Goal: Task Accomplishment & Management: Use online tool/utility

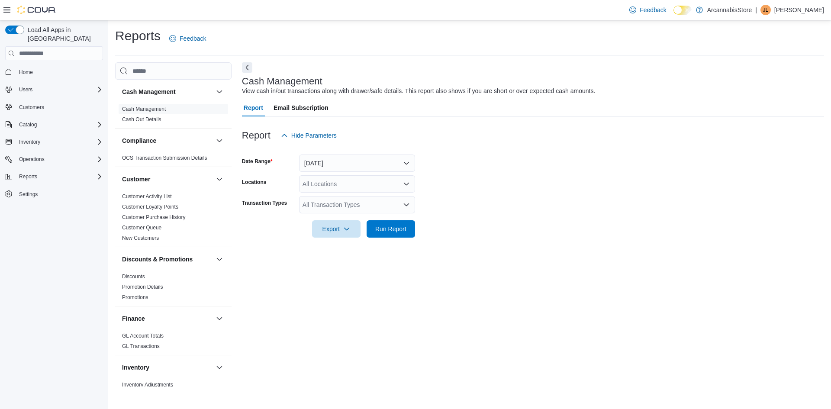
drag, startPoint x: 479, startPoint y: 237, endPoint x: 518, endPoint y: 225, distance: 41.1
click at [518, 225] on form "Date Range [DATE] Locations All Locations Transaction Types All Transaction Typ…" at bounding box center [533, 191] width 582 height 94
drag, startPoint x: 559, startPoint y: 276, endPoint x: 585, endPoint y: 217, distance: 64.0
click at [585, 217] on div "Cash Management View cash in/out transactions along with drawer/safe details. T…" at bounding box center [533, 224] width 582 height 324
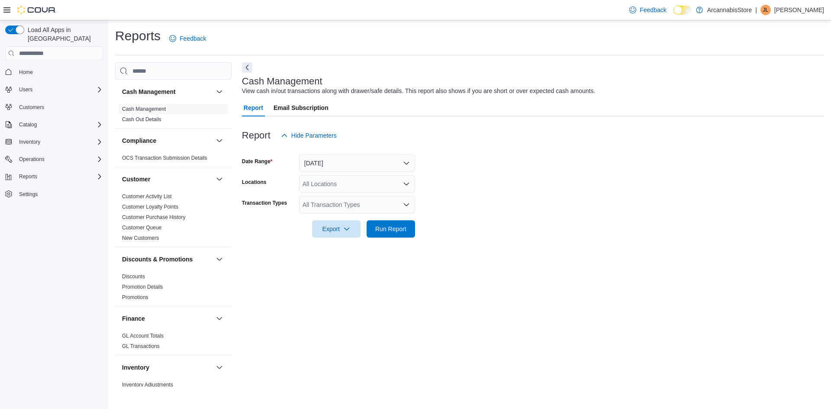
click at [537, 203] on form "Date Range [DATE] Locations All Locations Transaction Types All Transaction Typ…" at bounding box center [533, 191] width 582 height 94
drag, startPoint x: 318, startPoint y: 49, endPoint x: 564, endPoint y: 236, distance: 308.4
click at [562, 236] on div "Cash Management View cash in/out transactions along with drawer/safe details. T…" at bounding box center [533, 224] width 582 height 324
click at [564, 236] on form "Date Range [DATE] Locations All Locations Transaction Types All Transaction Typ…" at bounding box center [533, 191] width 582 height 94
drag, startPoint x: 579, startPoint y: 285, endPoint x: 582, endPoint y: 197, distance: 88.4
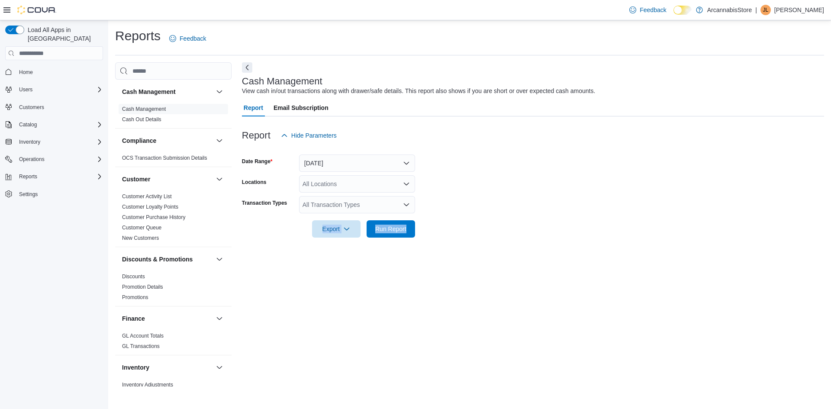
click at [582, 197] on div "Cash Management View cash in/out transactions along with drawer/safe details. T…" at bounding box center [533, 224] width 582 height 324
click at [582, 197] on form "Date Range [DATE] Locations All Locations Transaction Types All Transaction Typ…" at bounding box center [533, 191] width 582 height 94
click at [536, 317] on div "Cash Management View cash in/out transactions along with drawer/safe details. T…" at bounding box center [533, 224] width 582 height 324
drag, startPoint x: 697, startPoint y: 307, endPoint x: 570, endPoint y: 284, distance: 129.4
click at [570, 284] on div "Cash Management View cash in/out transactions along with drawer/safe details. T…" at bounding box center [533, 224] width 582 height 324
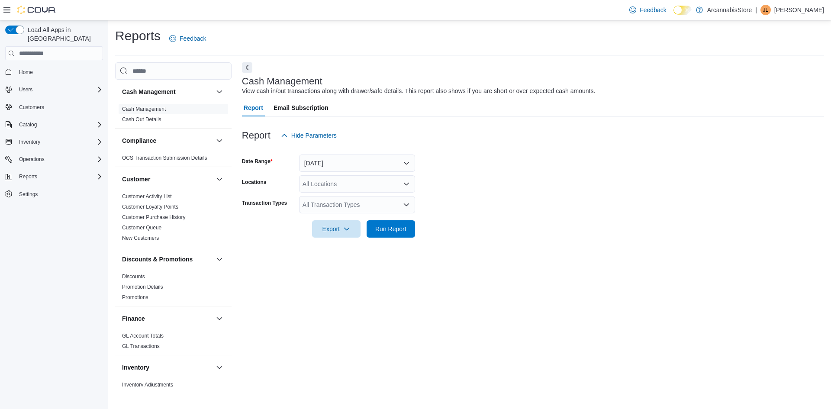
click at [570, 284] on div "Cash Management View cash in/out transactions along with drawer/safe details. T…" at bounding box center [533, 224] width 582 height 324
click at [408, 210] on div "All Transaction Types" at bounding box center [357, 204] width 116 height 17
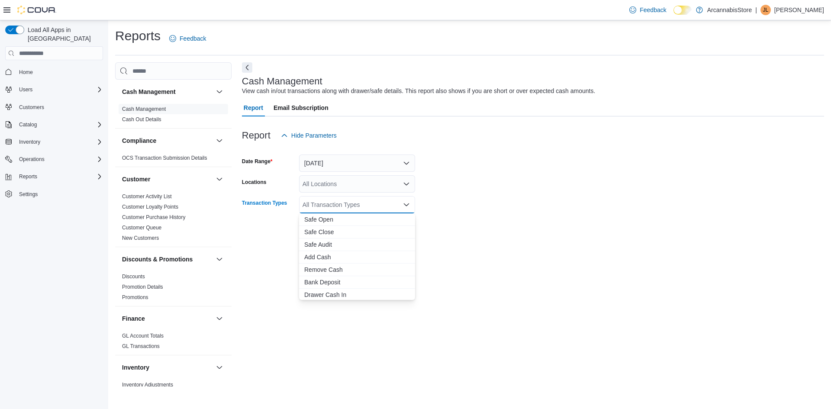
drag, startPoint x: 518, startPoint y: 255, endPoint x: 450, endPoint y: 226, distance: 73.2
click at [511, 253] on div "Cash Management View cash in/out transactions along with drawer/safe details. T…" at bounding box center [533, 224] width 582 height 324
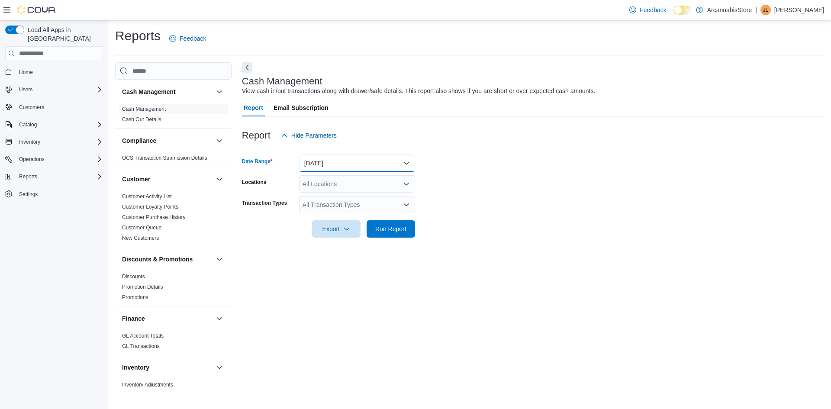
click at [401, 168] on button "[DATE]" at bounding box center [357, 163] width 116 height 17
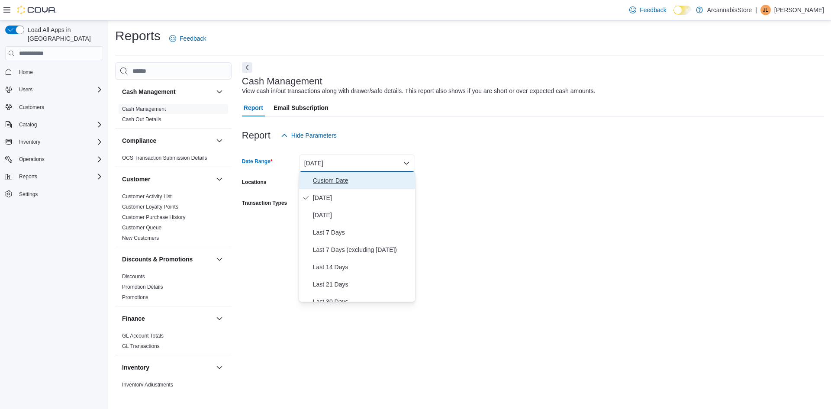
click at [347, 182] on span "Custom Date" at bounding box center [362, 180] width 99 height 10
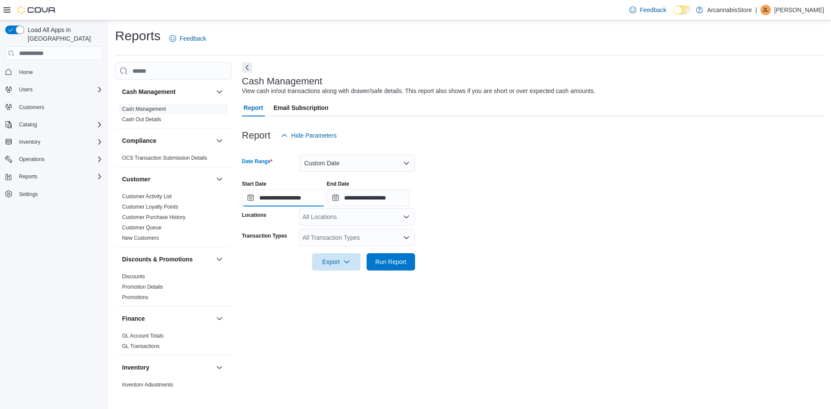
click at [306, 201] on input "**********" at bounding box center [283, 197] width 83 height 17
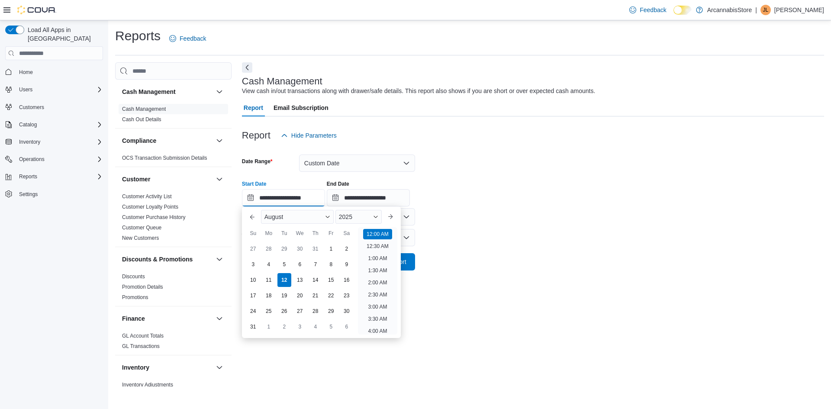
scroll to position [27, 0]
click at [254, 220] on button "Previous Month" at bounding box center [253, 217] width 14 height 14
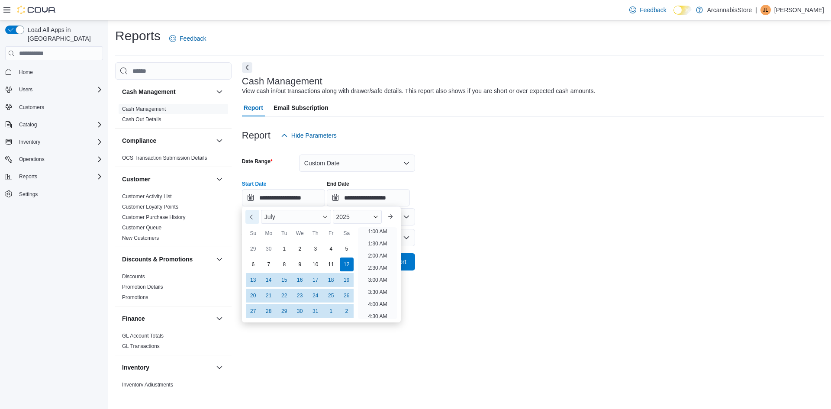
scroll to position [2, 0]
click at [283, 249] on div "1" at bounding box center [284, 249] width 15 height 15
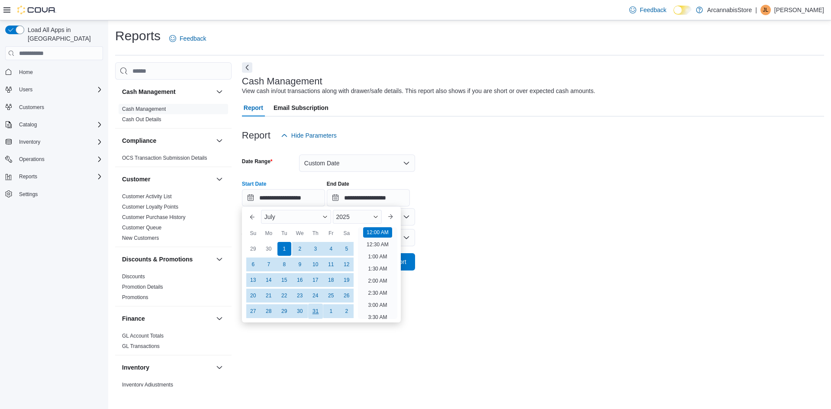
click at [313, 313] on div "31" at bounding box center [315, 311] width 15 height 15
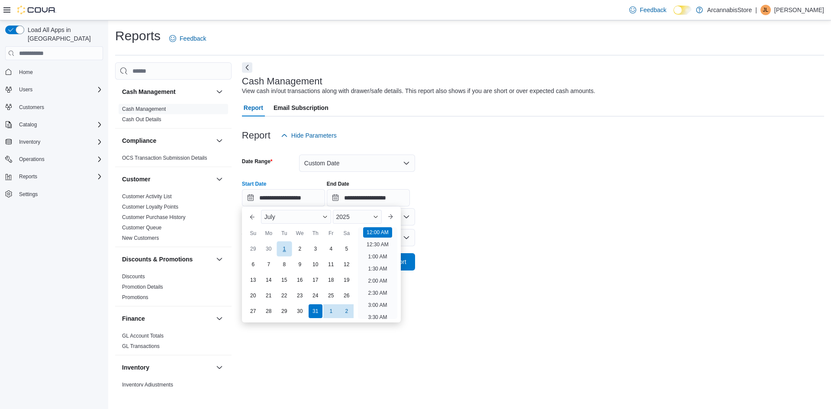
click at [283, 253] on div "1" at bounding box center [284, 249] width 15 height 15
type input "**********"
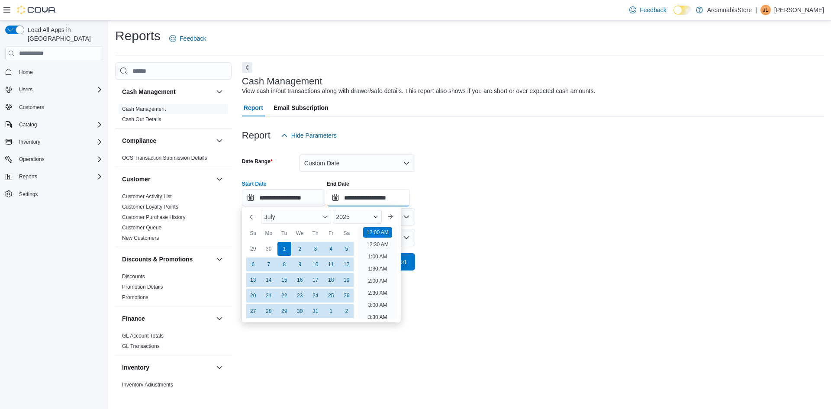
click at [374, 200] on input "**********" at bounding box center [368, 197] width 83 height 17
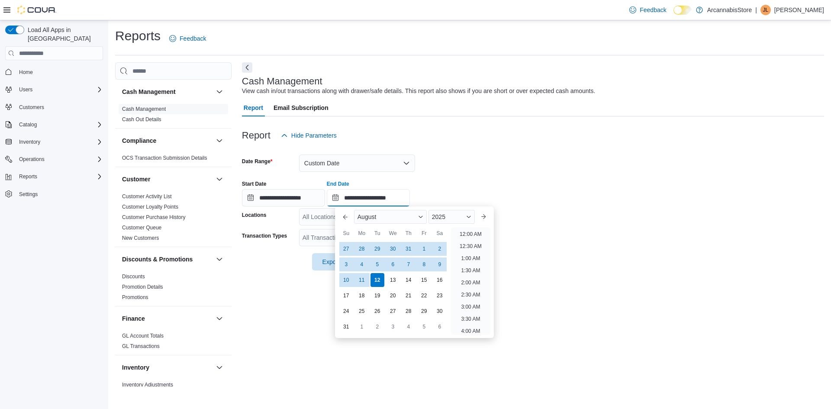
scroll to position [476, 0]
click at [345, 219] on button "Previous Month" at bounding box center [346, 217] width 14 height 14
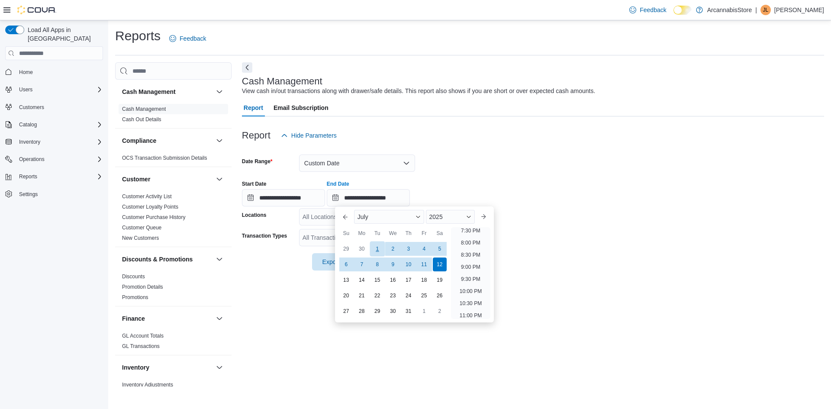
click at [377, 247] on div "1" at bounding box center [377, 249] width 15 height 15
click at [407, 310] on div "31" at bounding box center [408, 311] width 15 height 15
type input "**********"
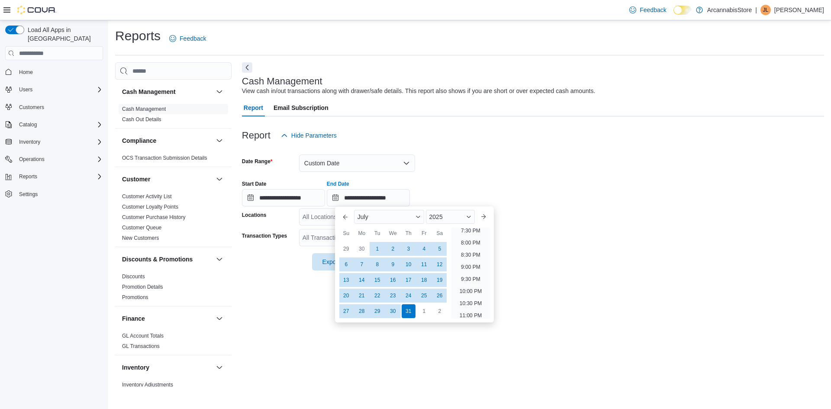
click at [538, 215] on form "**********" at bounding box center [533, 207] width 582 height 126
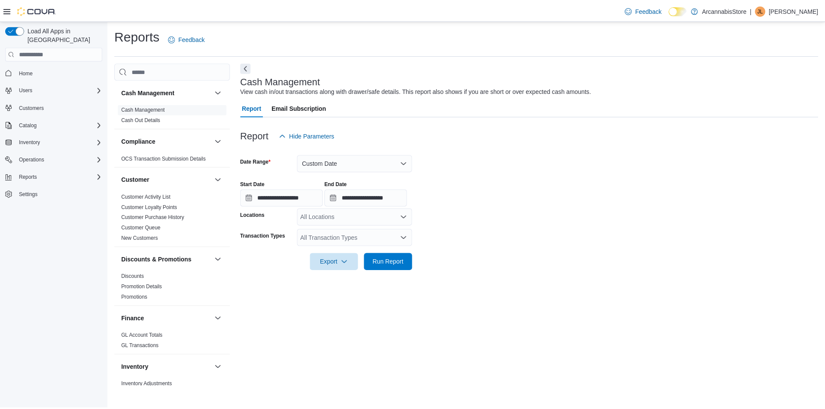
scroll to position [43, 0]
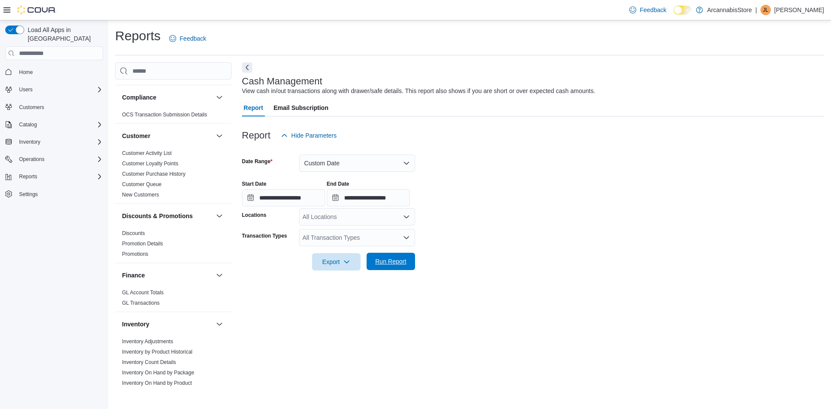
click at [379, 259] on span "Run Report" at bounding box center [390, 261] width 31 height 9
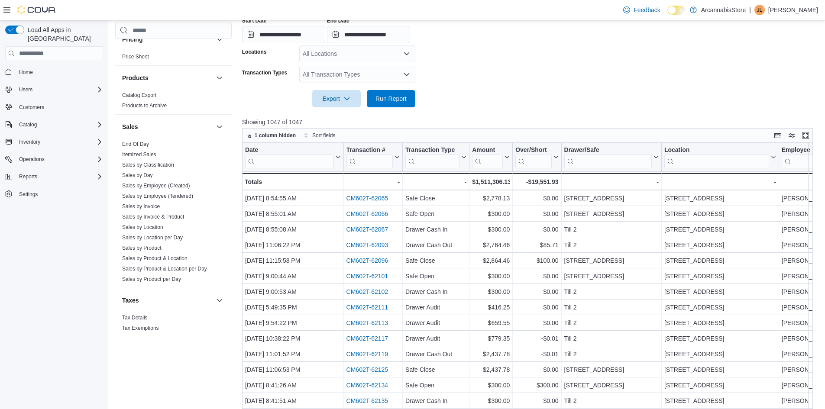
scroll to position [217, 0]
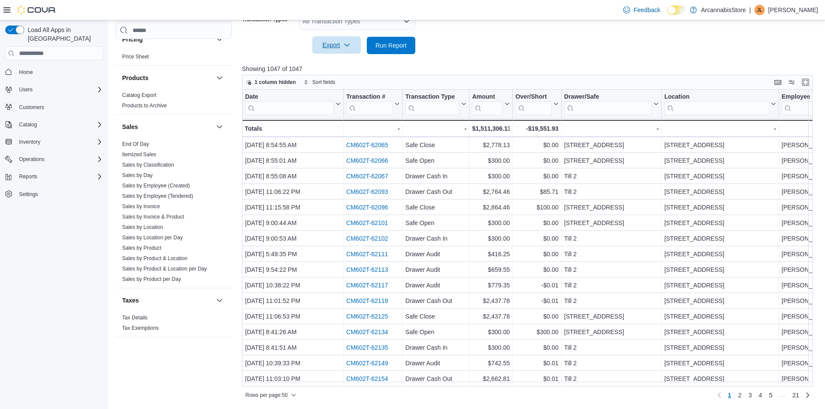
click at [348, 44] on icon "button" at bounding box center [346, 45] width 7 height 7
click at [351, 64] on span "Export to Excel" at bounding box center [337, 62] width 39 height 7
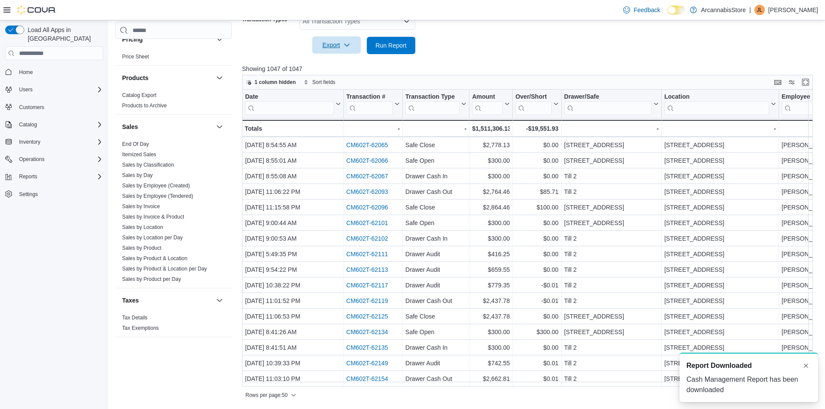
scroll to position [0, 0]
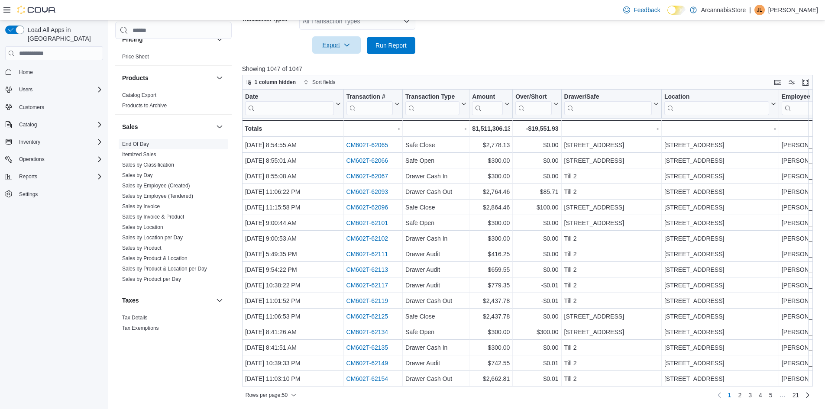
click at [147, 141] on link "End Of Day" at bounding box center [135, 144] width 27 height 6
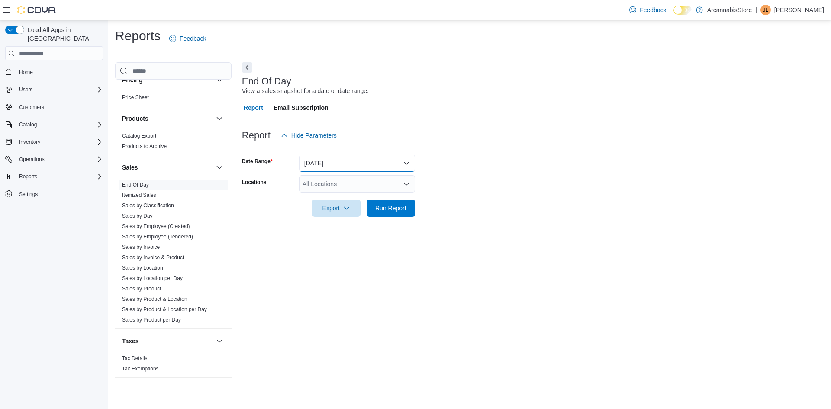
click at [408, 162] on button "[DATE]" at bounding box center [357, 163] width 116 height 17
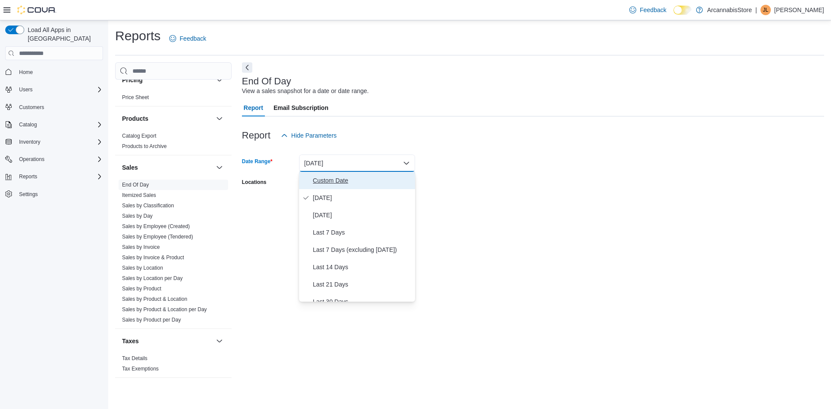
click at [381, 179] on span "Custom Date" at bounding box center [362, 180] width 99 height 10
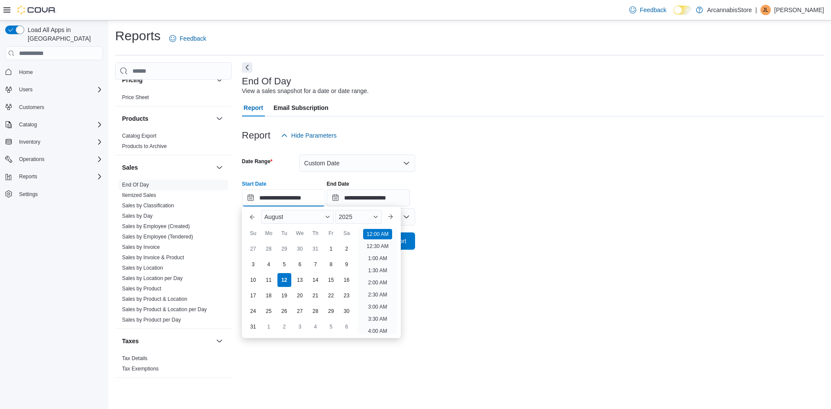
click at [310, 198] on input "**********" at bounding box center [283, 197] width 83 height 17
click at [287, 215] on div "August" at bounding box center [297, 217] width 73 height 14
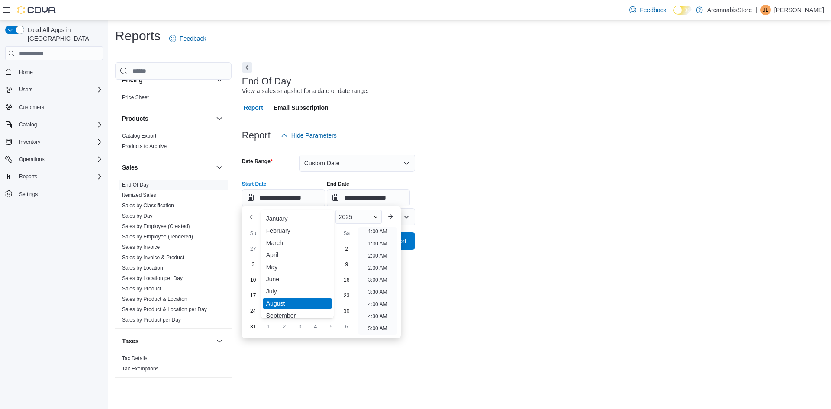
click at [276, 292] on div "July" at bounding box center [297, 291] width 69 height 10
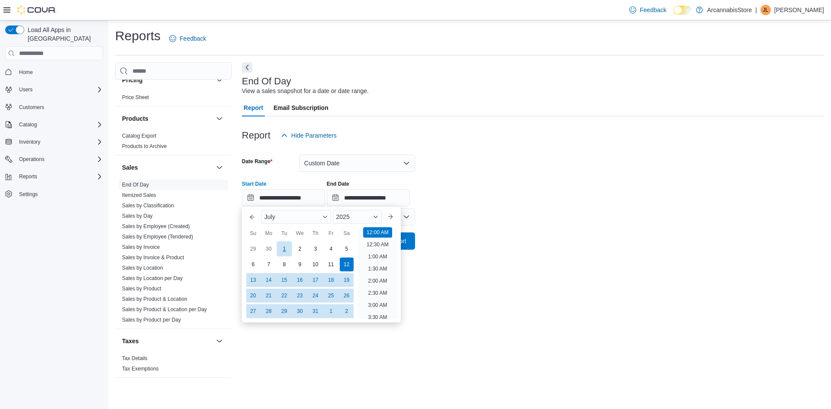
click at [282, 247] on div "1" at bounding box center [284, 249] width 15 height 15
type input "**********"
click at [399, 200] on input "**********" at bounding box center [368, 197] width 83 height 17
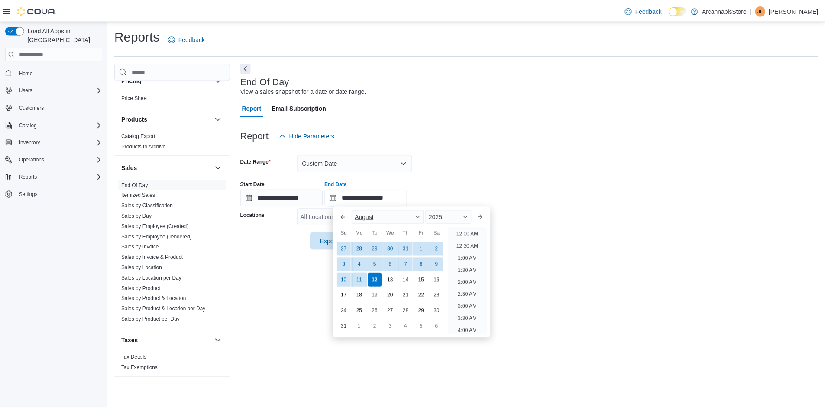
scroll to position [476, 0]
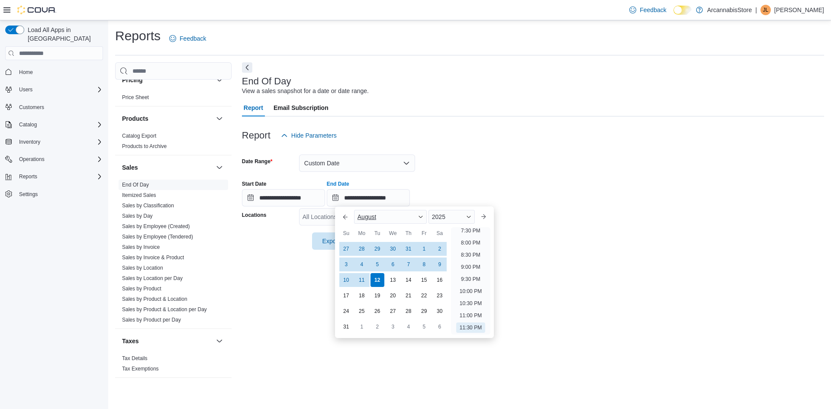
click at [368, 215] on span "August" at bounding box center [367, 216] width 19 height 7
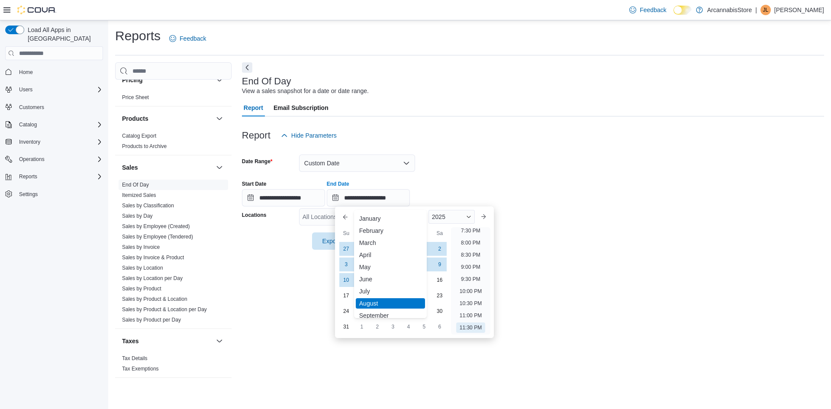
click at [369, 289] on div "July" at bounding box center [390, 291] width 69 height 10
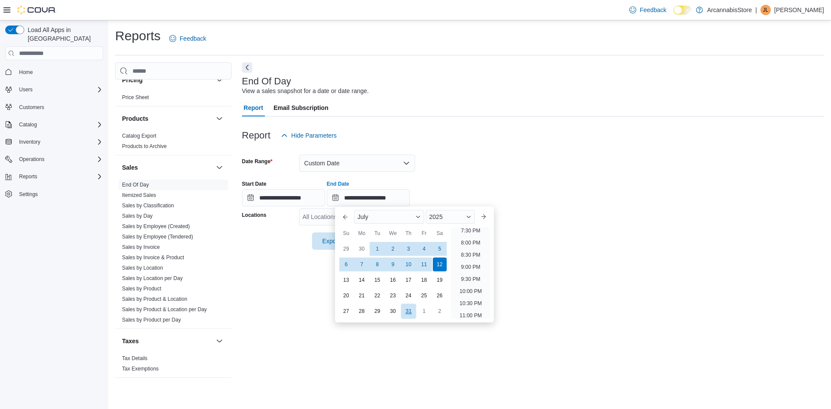
click at [412, 312] on div "31" at bounding box center [408, 311] width 15 height 15
type input "**********"
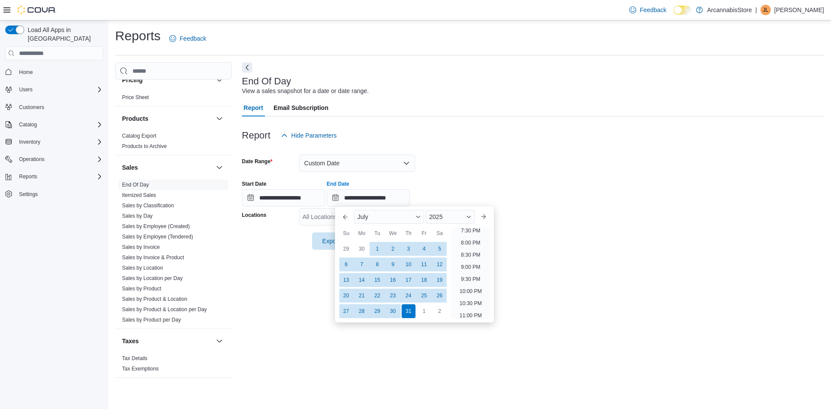
click at [500, 171] on form "**********" at bounding box center [533, 197] width 582 height 106
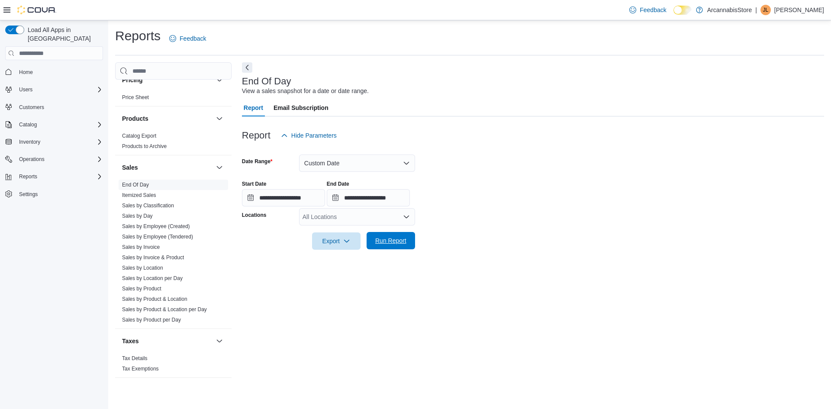
click at [386, 244] on span "Run Report" at bounding box center [390, 240] width 31 height 9
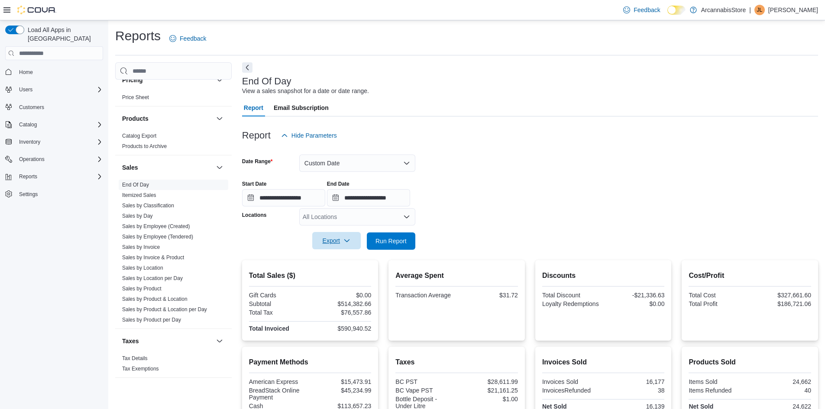
click at [351, 245] on span "Export" at bounding box center [336, 240] width 38 height 17
click at [346, 259] on span "Export to Excel" at bounding box center [337, 258] width 39 height 7
click at [357, 218] on div "All Locations" at bounding box center [357, 216] width 116 height 17
click at [491, 217] on form "**********" at bounding box center [530, 197] width 576 height 106
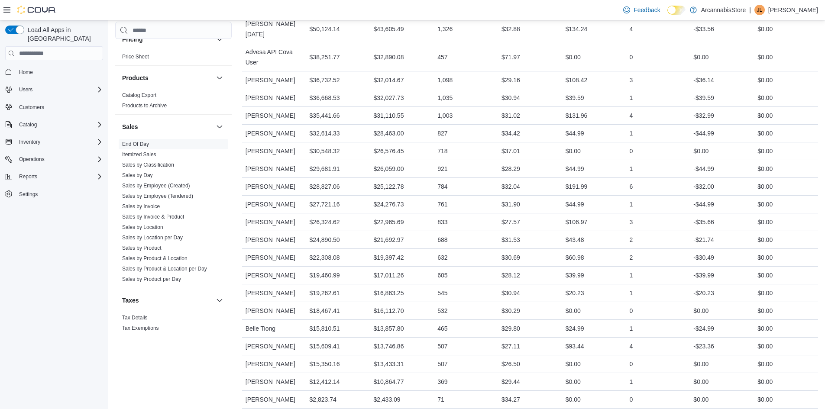
scroll to position [548, 0]
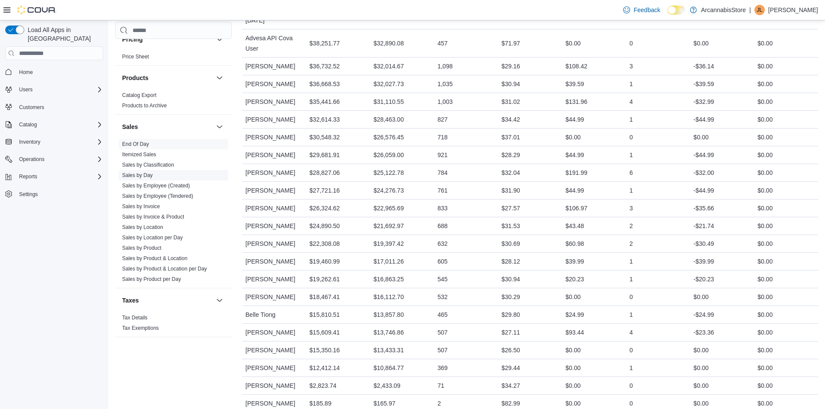
click at [192, 177] on span "Sales by Day" at bounding box center [174, 175] width 110 height 10
click at [139, 175] on link "Sales by Day" at bounding box center [137, 175] width 31 height 6
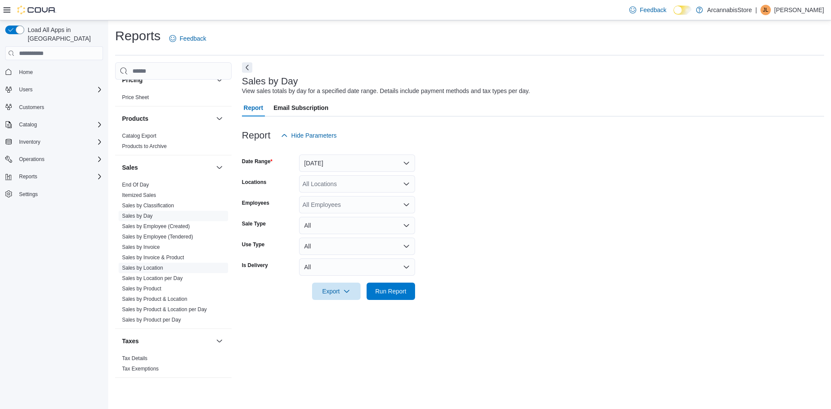
click at [151, 268] on link "Sales by Location" at bounding box center [142, 268] width 41 height 6
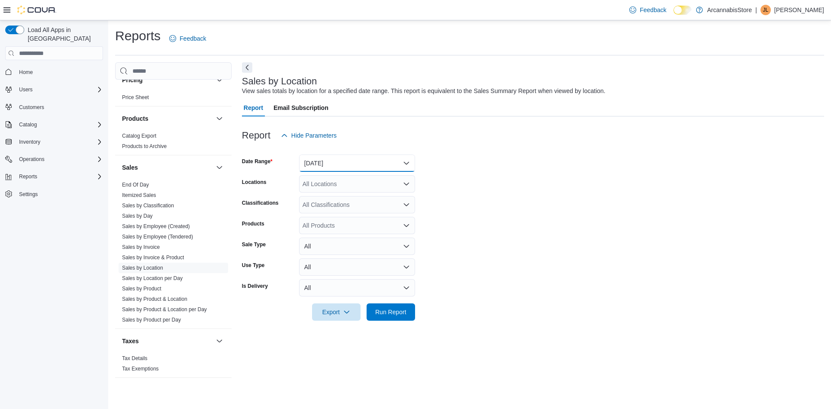
click at [372, 165] on button "[DATE]" at bounding box center [357, 163] width 116 height 17
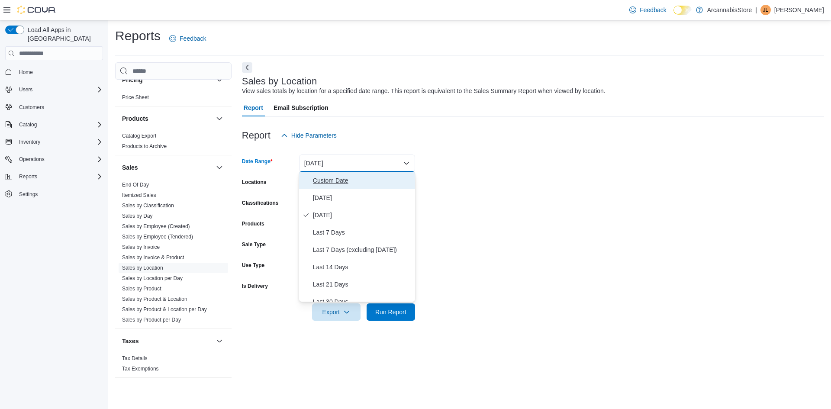
click at [352, 183] on span "Custom Date" at bounding box center [362, 180] width 99 height 10
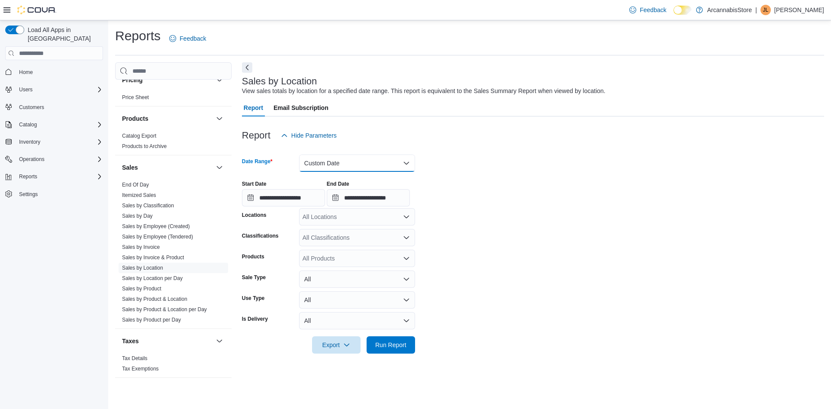
click at [329, 168] on button "Custom Date" at bounding box center [357, 163] width 116 height 17
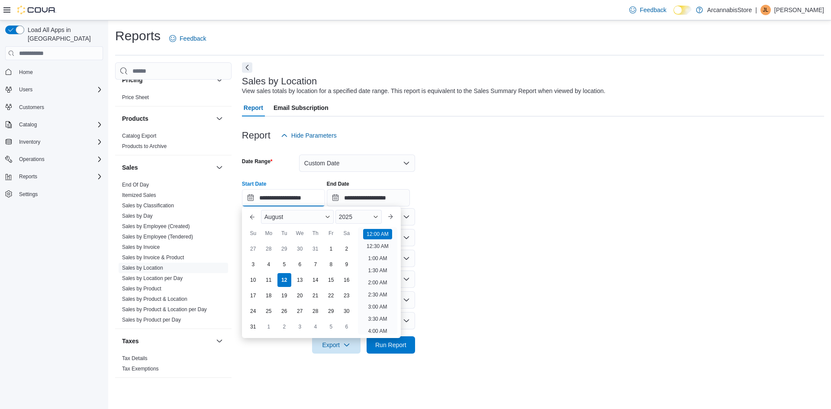
click at [294, 195] on input "**********" at bounding box center [283, 197] width 83 height 17
drag, startPoint x: 246, startPoint y: 218, endPoint x: 254, endPoint y: 217, distance: 8.4
click at [247, 217] on button "Previous Month" at bounding box center [253, 217] width 14 height 14
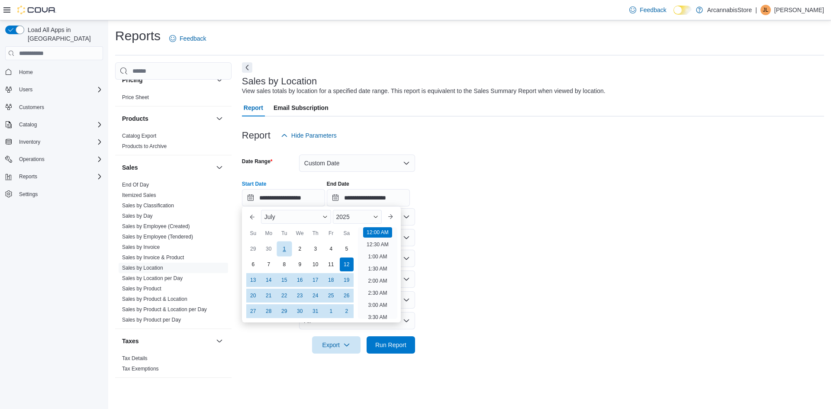
click at [283, 247] on div "1" at bounding box center [284, 249] width 15 height 15
type input "**********"
click at [401, 193] on input "**********" at bounding box center [368, 197] width 83 height 17
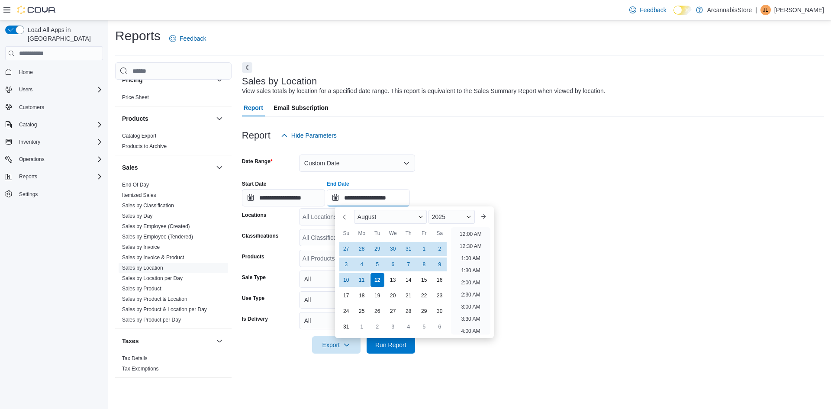
scroll to position [476, 0]
drag, startPoint x: 343, startPoint y: 216, endPoint x: 346, endPoint y: 220, distance: 5.0
click at [343, 215] on button "Previous Month" at bounding box center [346, 217] width 14 height 14
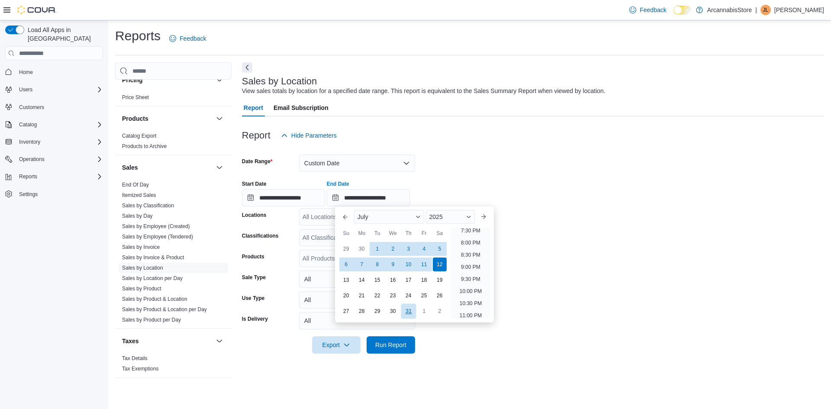
click at [404, 311] on div "31" at bounding box center [408, 311] width 15 height 15
type input "**********"
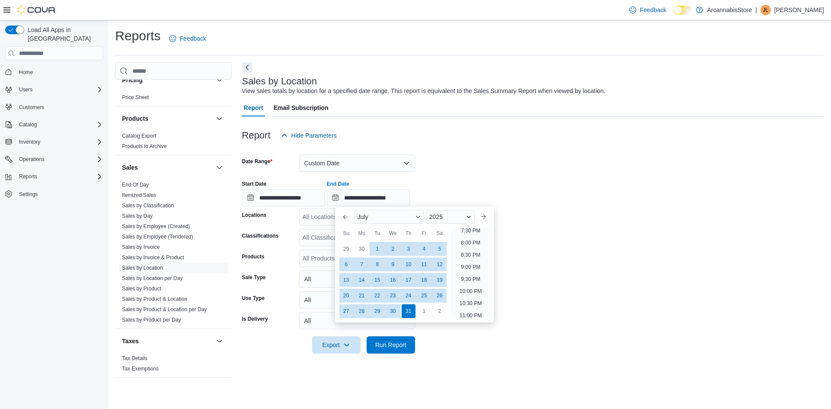
click at [579, 300] on form "**********" at bounding box center [533, 249] width 582 height 210
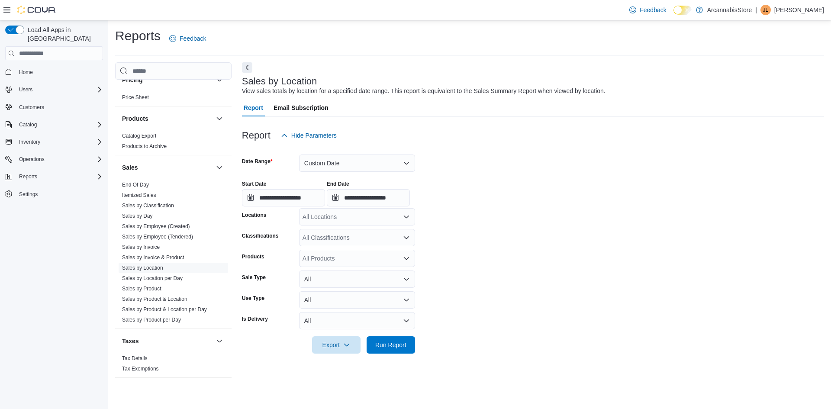
click at [353, 222] on div "All Locations" at bounding box center [357, 216] width 116 height 17
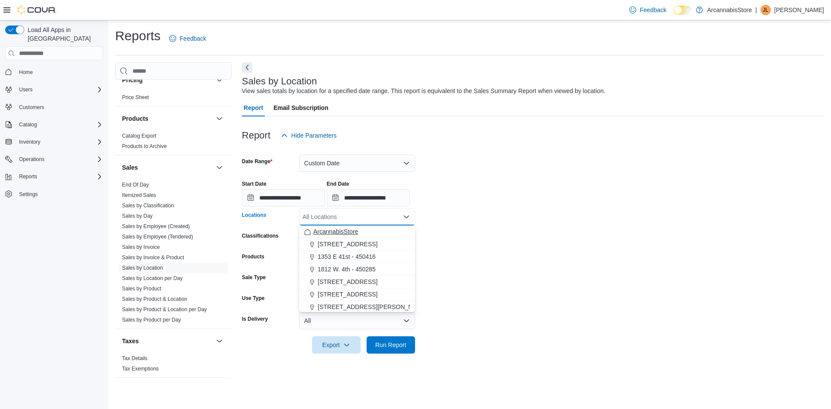
click at [351, 231] on span "ArcannabisStore" at bounding box center [336, 231] width 45 height 9
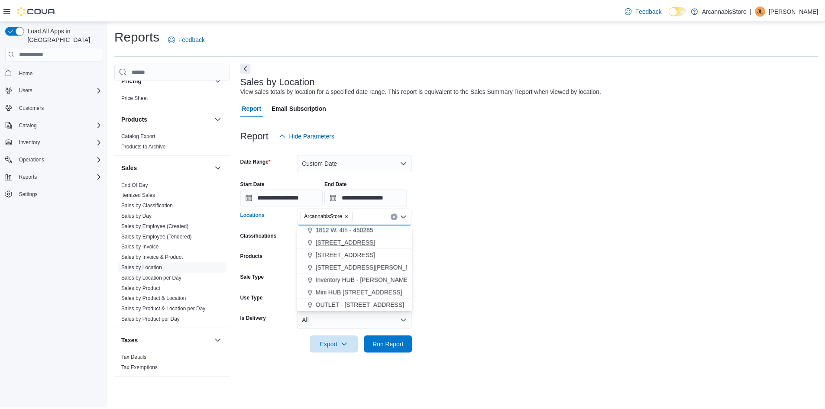
scroll to position [0, 0]
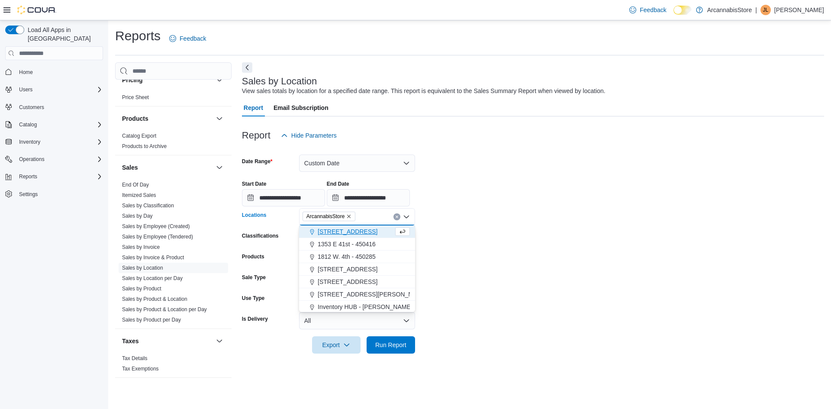
click at [471, 217] on form "**********" at bounding box center [533, 249] width 582 height 210
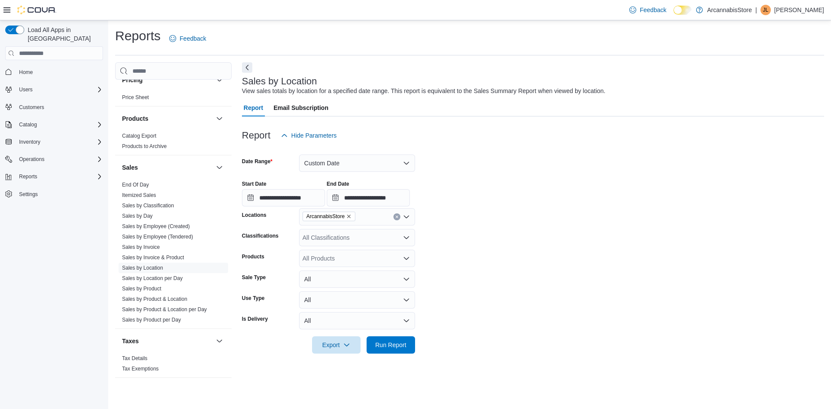
click at [352, 217] on icon "Remove ArcannabisStore from selection in this group" at bounding box center [348, 216] width 5 height 5
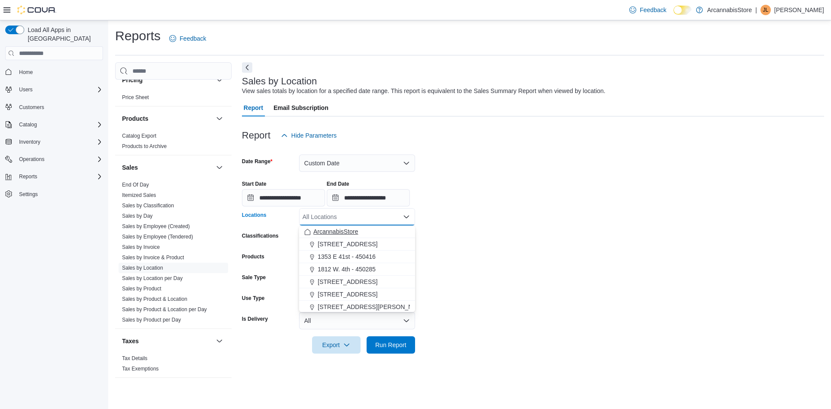
click at [372, 231] on div "ArcannabisStore" at bounding box center [357, 231] width 106 height 9
click at [464, 234] on form "**********" at bounding box center [533, 249] width 582 height 210
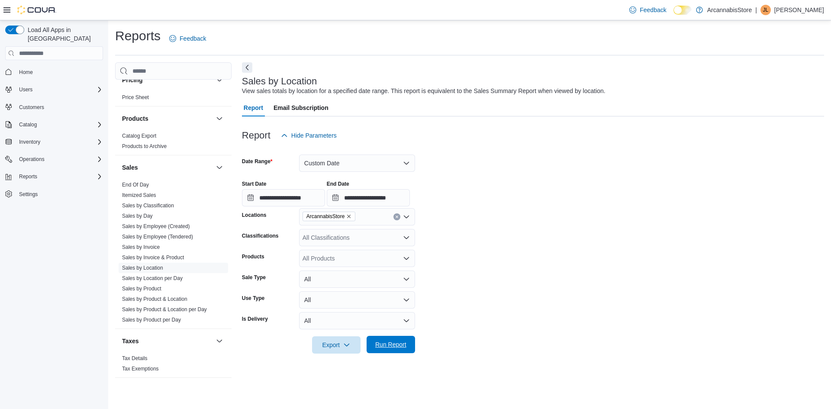
click at [399, 343] on span "Run Report" at bounding box center [390, 344] width 31 height 9
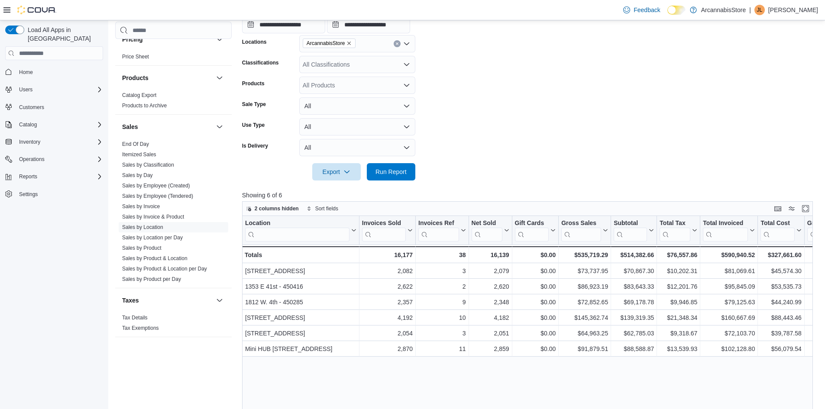
scroll to position [217, 0]
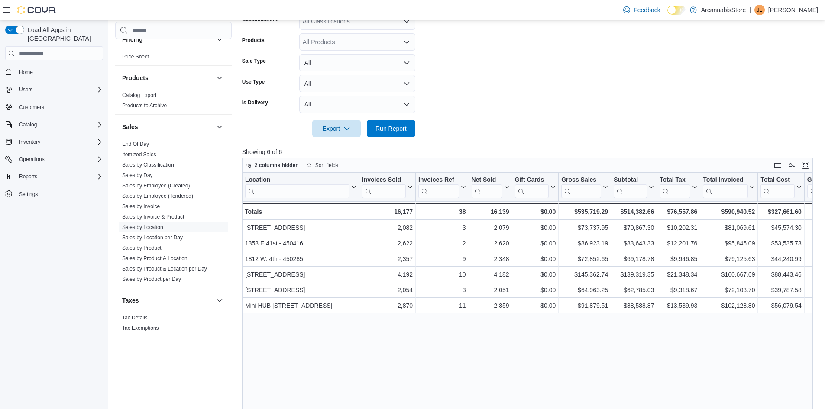
click at [583, 367] on div "Location Click to view column header actions Invoices Sold Click to view column…" at bounding box center [530, 329] width 577 height 313
click at [413, 365] on div "Location Click to view column header actions Invoices Sold Click to view column…" at bounding box center [530, 329] width 577 height 313
drag, startPoint x: 537, startPoint y: 368, endPoint x: 728, endPoint y: 322, distance: 196.4
click at [755, 366] on div "Location Click to view column header actions Invoices Sold Click to view column…" at bounding box center [530, 329] width 577 height 313
drag, startPoint x: 775, startPoint y: 401, endPoint x: 761, endPoint y: 405, distance: 14.3
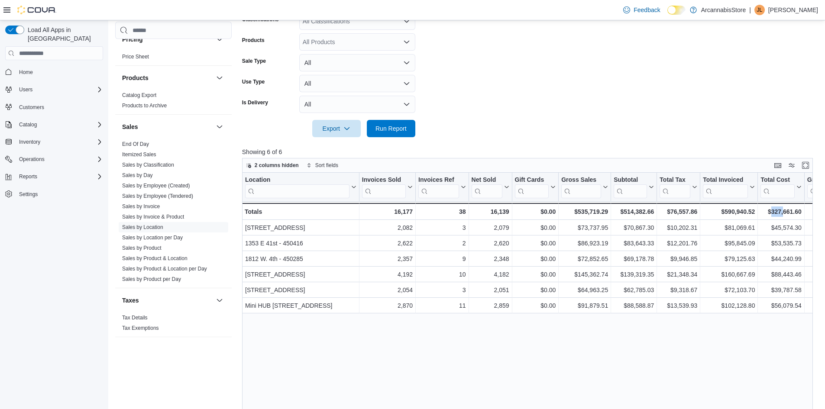
click at [783, 402] on div "Location Click to view column header actions Invoices Sold Click to view column…" at bounding box center [530, 329] width 577 height 313
drag, startPoint x: 288, startPoint y: 403, endPoint x: 446, endPoint y: 374, distance: 161.0
click at [423, 389] on div "Location Click to view column header actions Invoices Sold Click to view column…" at bounding box center [530, 329] width 577 height 313
drag, startPoint x: 483, startPoint y: 359, endPoint x: 454, endPoint y: 356, distance: 29.1
click at [331, 356] on div "Location Click to view column header actions Invoices Sold Click to view column…" at bounding box center [530, 329] width 577 height 313
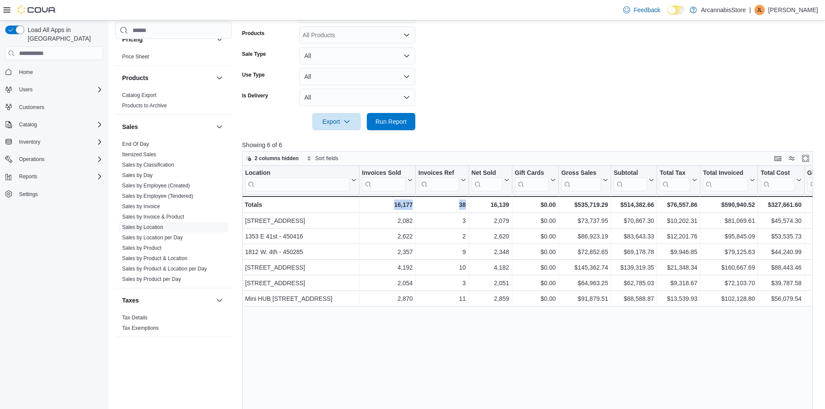
scroll to position [213, 0]
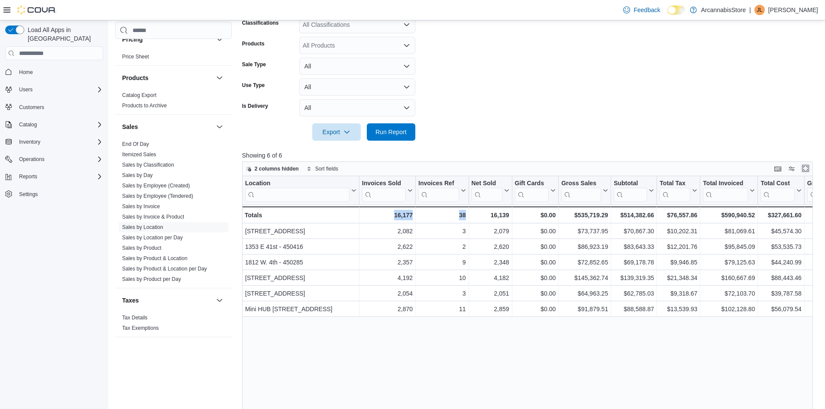
click at [809, 170] on button "Enter fullscreen" at bounding box center [805, 168] width 10 height 10
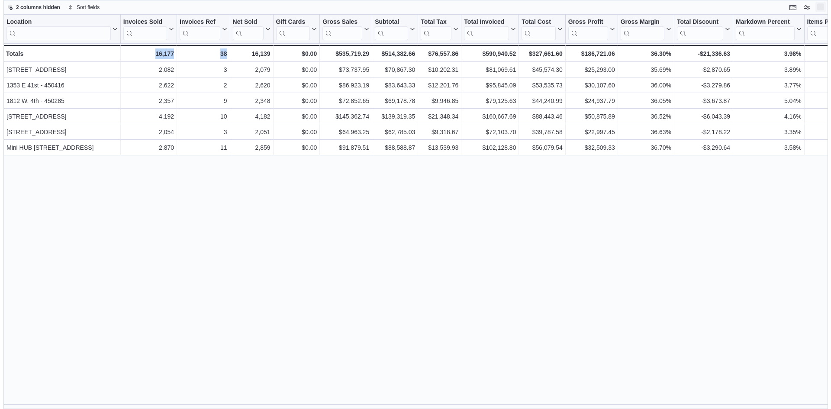
scroll to position [0, 0]
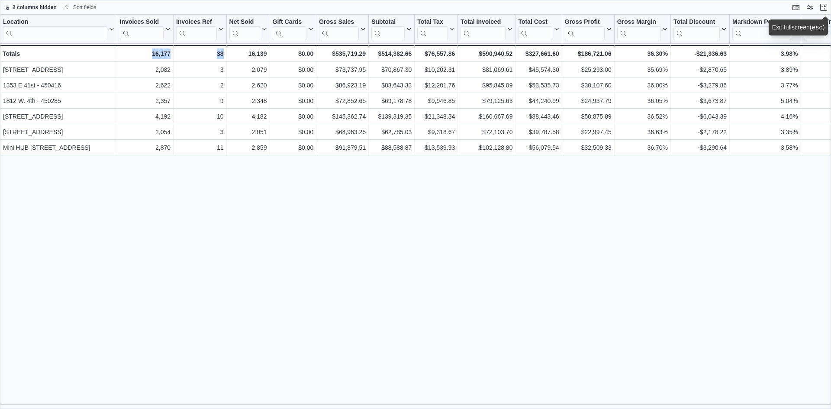
click at [744, 295] on div "Location Click to view column header actions Invoices Sold Click to view column…" at bounding box center [415, 212] width 831 height 394
drag, startPoint x: 677, startPoint y: 10, endPoint x: 727, endPoint y: 66, distance: 75.8
click at [677, 10] on div "2 columns hidden Sort fields" at bounding box center [415, 7] width 831 height 15
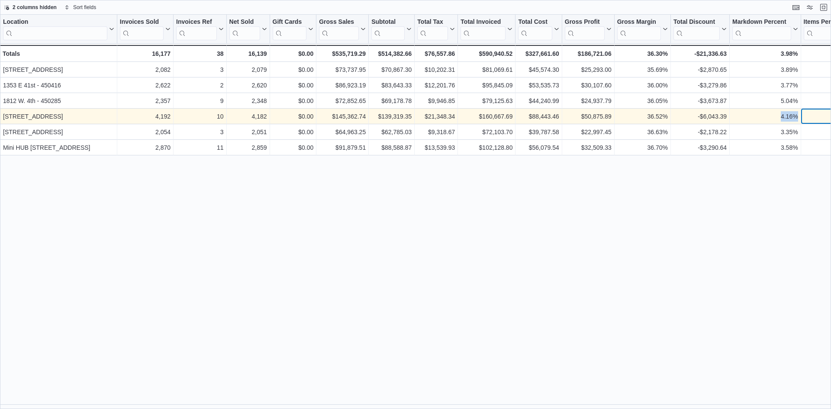
scroll to position [0, 51]
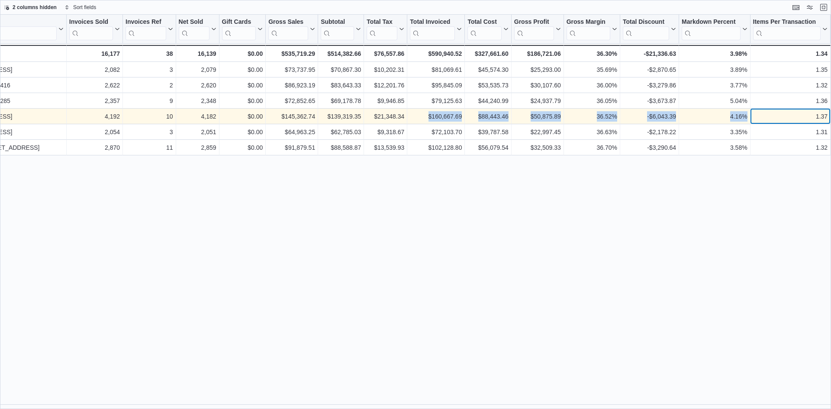
drag, startPoint x: 821, startPoint y: 112, endPoint x: 415, endPoint y: 110, distance: 406.6
click at [414, 110] on div "225 SE Marine Dr - 450229 - Location, column 1, row 4 4,192 - Invoices Sold, co…" at bounding box center [639, 117] width 1380 height 16
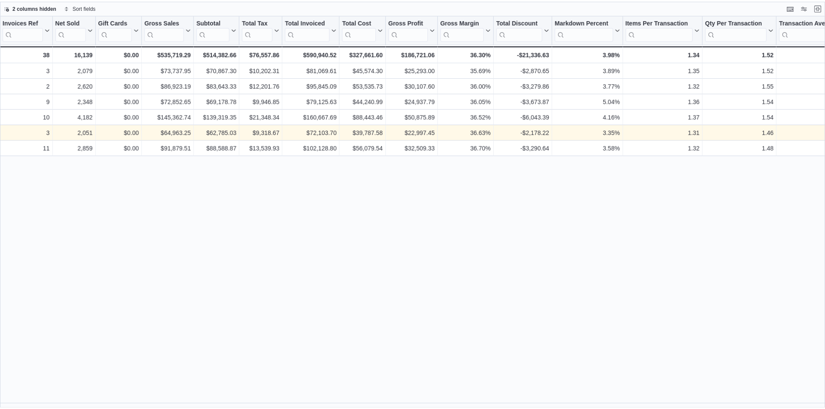
scroll to position [0, 0]
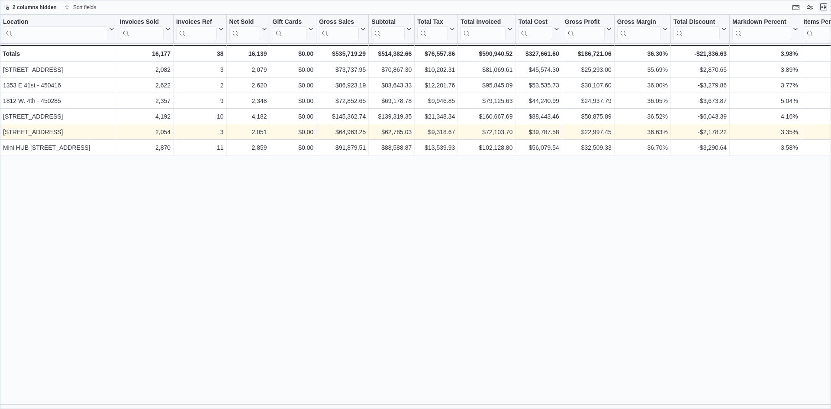
click at [825, 9] on button "Exit fullscreen" at bounding box center [824, 7] width 10 height 10
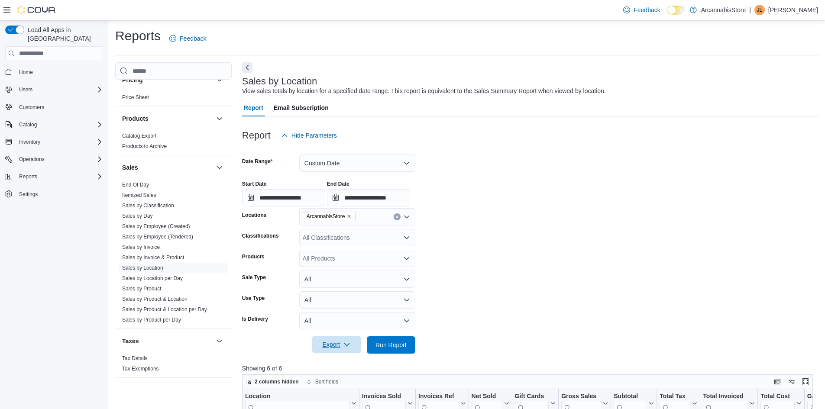
click at [338, 347] on span "Export" at bounding box center [336, 344] width 38 height 17
click at [347, 291] on span "Export to Excel" at bounding box center [337, 293] width 39 height 7
click at [639, 241] on form "**********" at bounding box center [530, 249] width 577 height 210
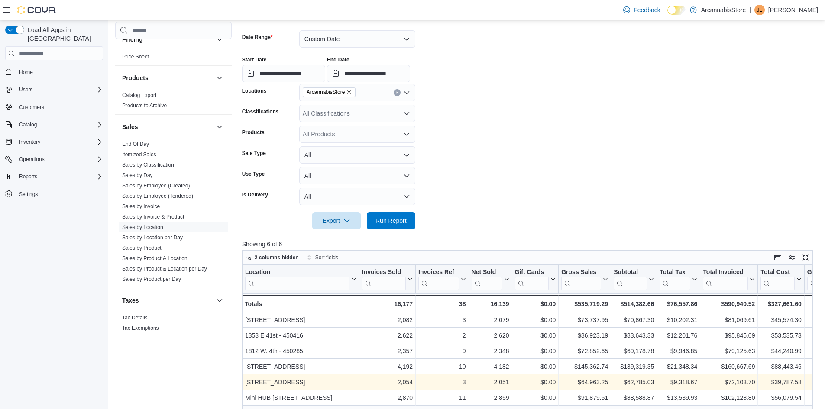
scroll to position [173, 0]
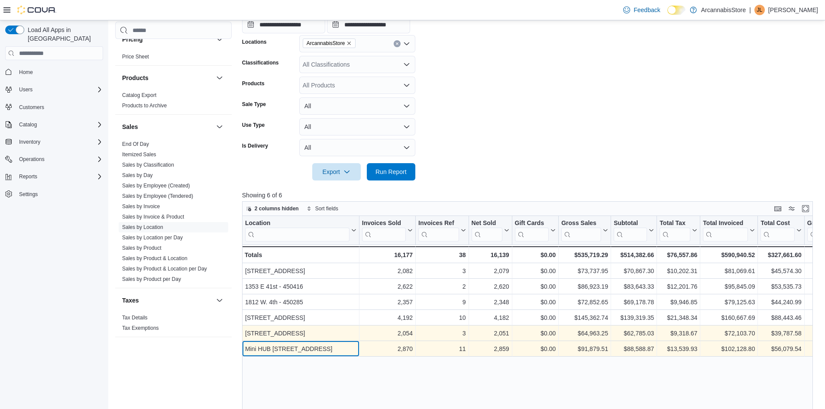
click at [285, 348] on div "Mini HUB [STREET_ADDRESS]" at bounding box center [300, 349] width 111 height 10
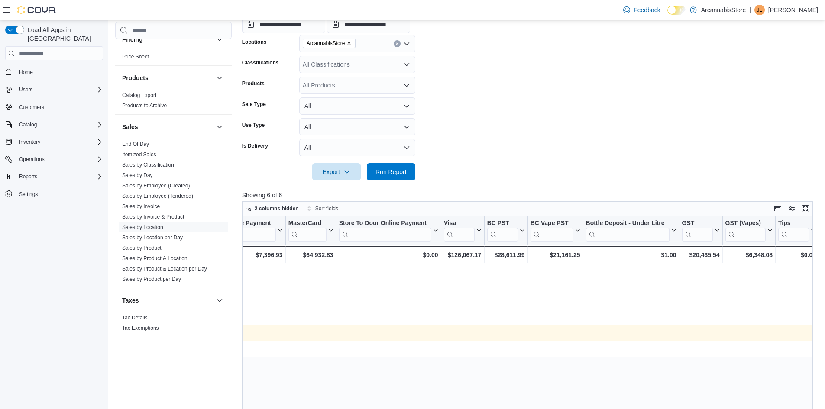
scroll to position [0, 0]
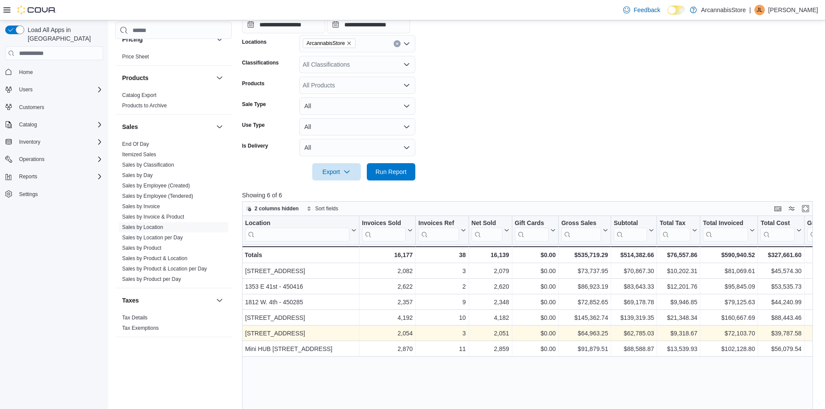
click at [741, 143] on form "**********" at bounding box center [530, 76] width 577 height 210
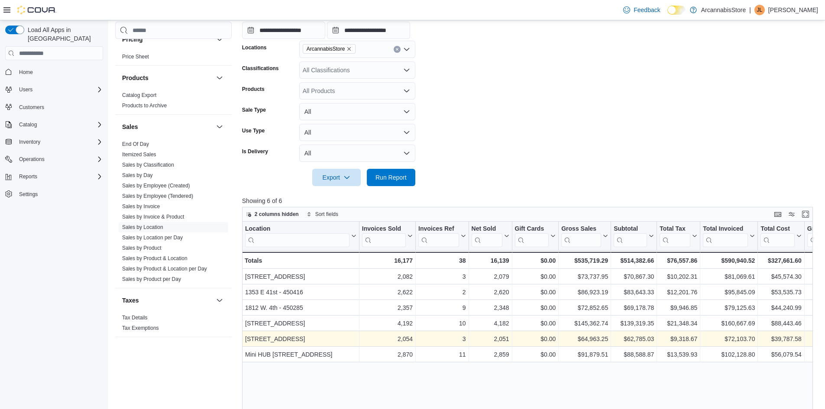
scroll to position [130, 0]
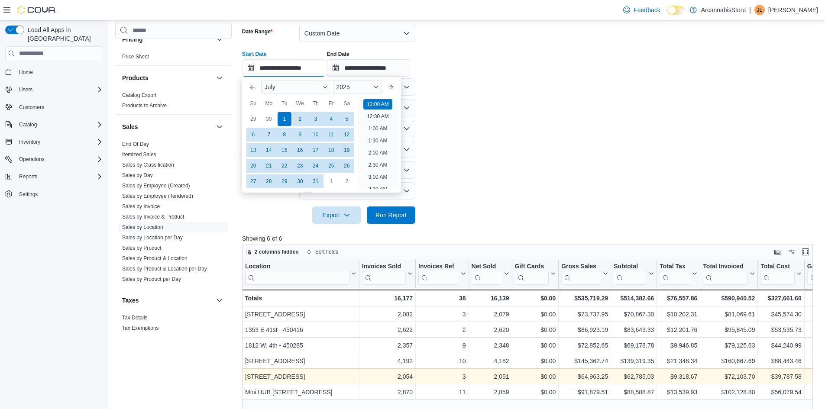
click at [320, 73] on input "**********" at bounding box center [283, 67] width 83 height 17
click at [527, 83] on form "**********" at bounding box center [530, 119] width 577 height 210
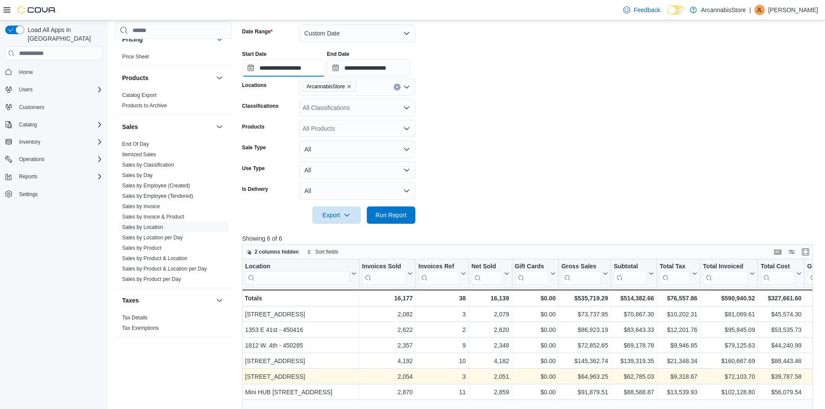
click at [310, 74] on input "**********" at bounding box center [283, 67] width 83 height 17
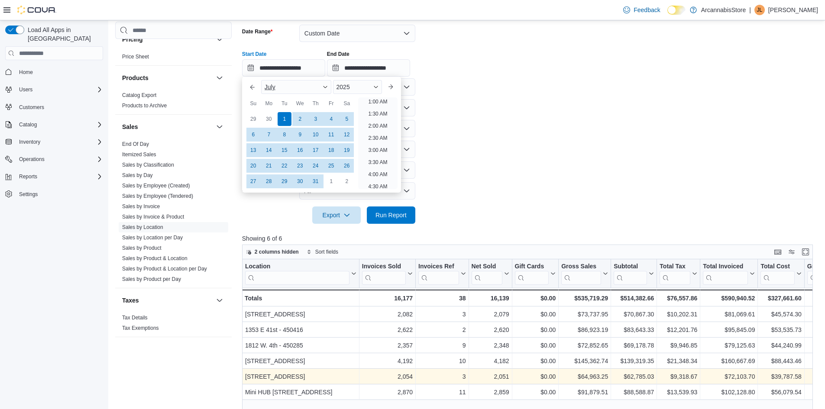
click at [327, 90] on div "July" at bounding box center [296, 87] width 70 height 14
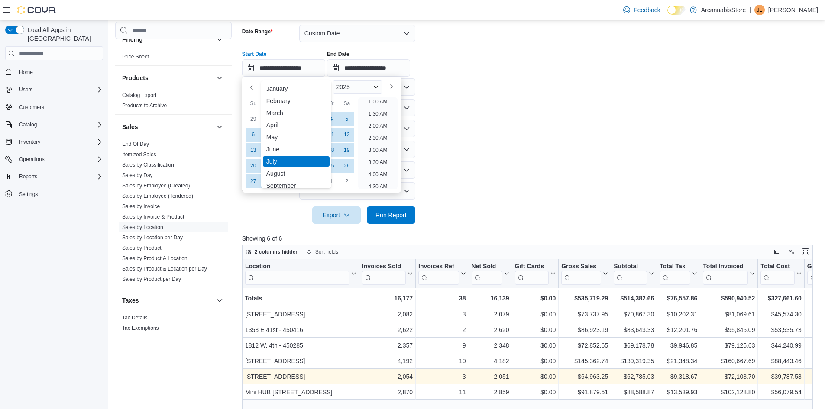
click at [327, 90] on div "January" at bounding box center [296, 89] width 67 height 10
type input "**********"
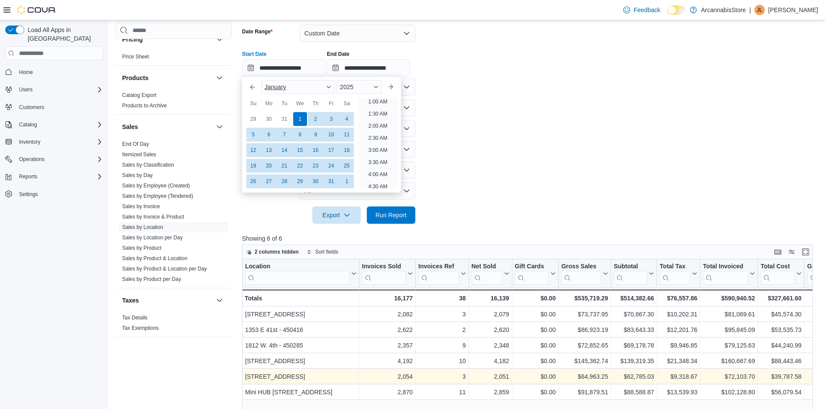
scroll to position [2, 0]
click at [672, 154] on form "**********" at bounding box center [530, 119] width 577 height 210
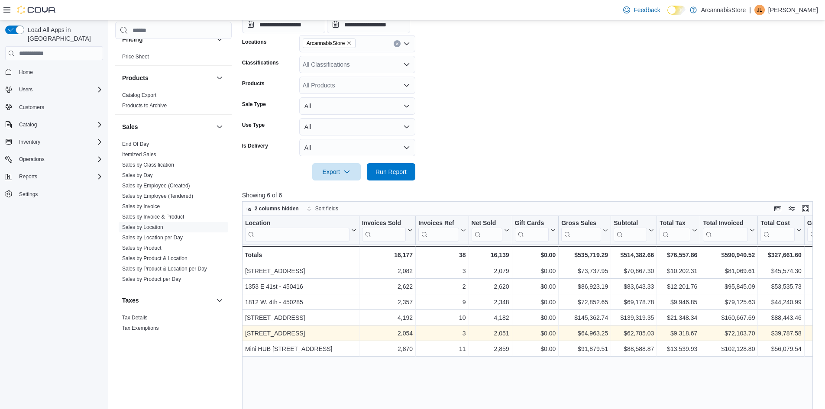
scroll to position [130, 0]
